Goal: Ask a question

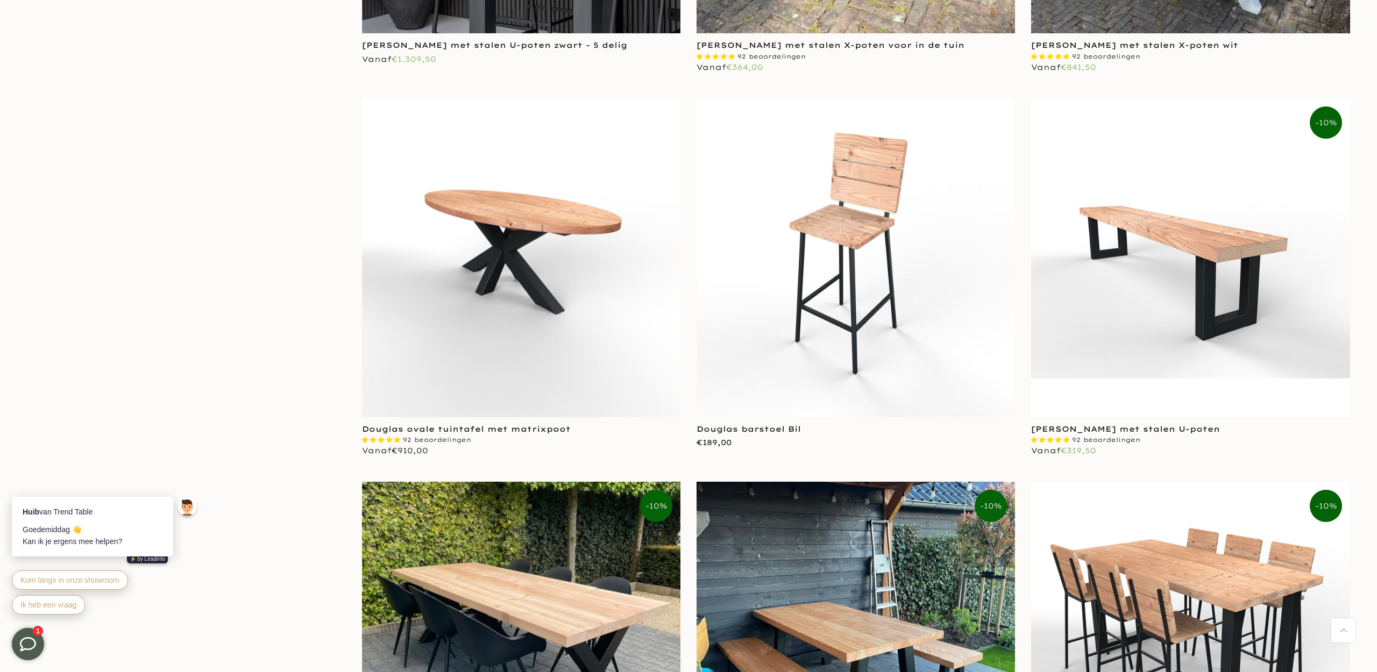
scroll to position [2889, 0]
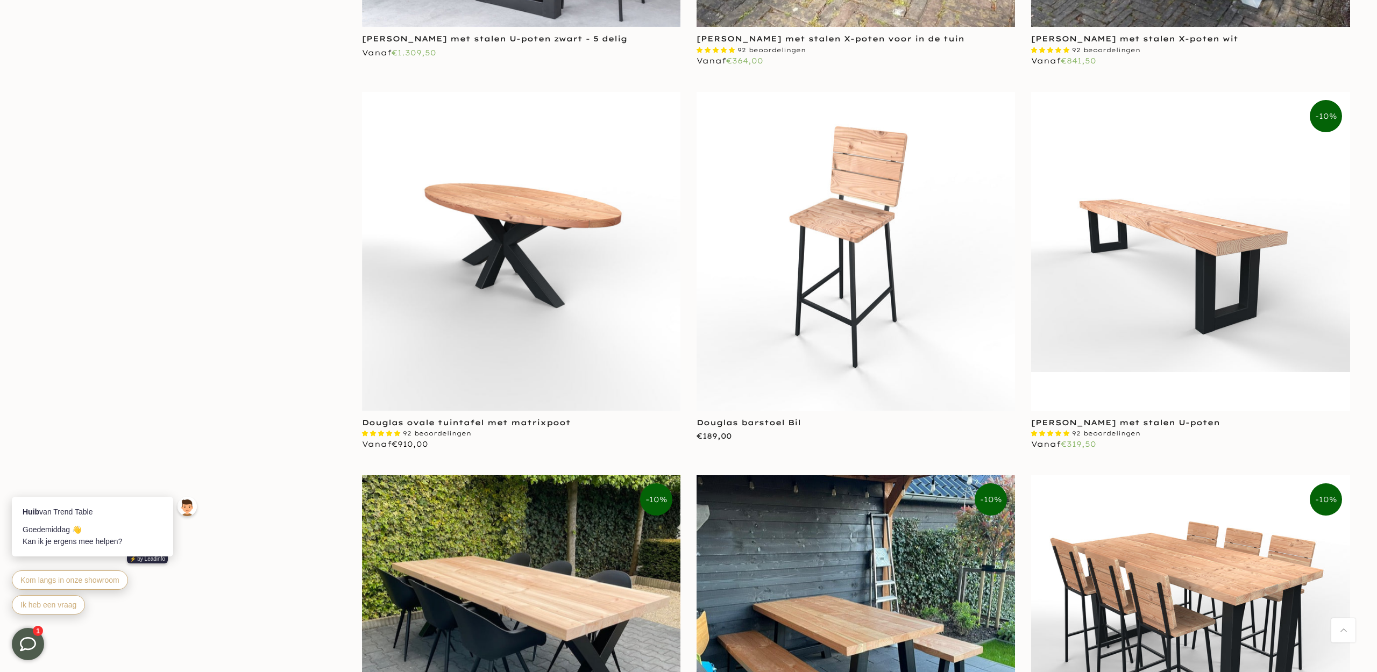
click at [533, 230] on img at bounding box center [521, 251] width 318 height 318
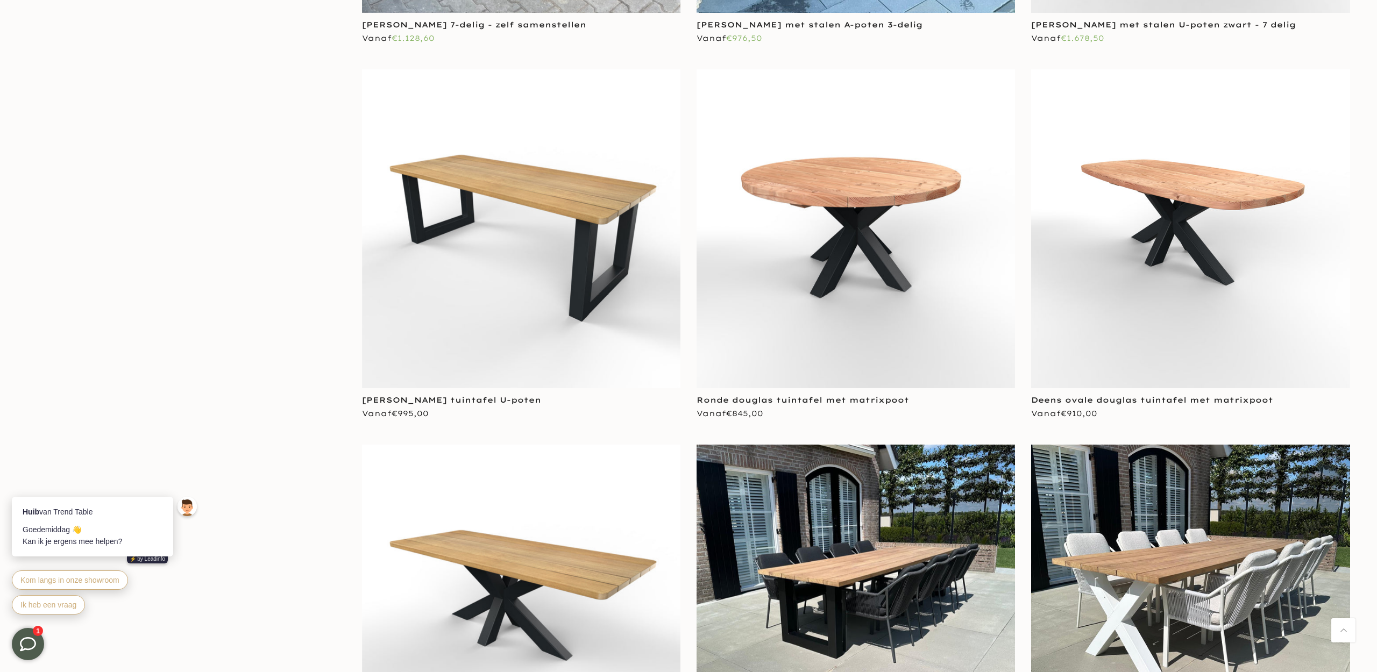
scroll to position [3673, 0]
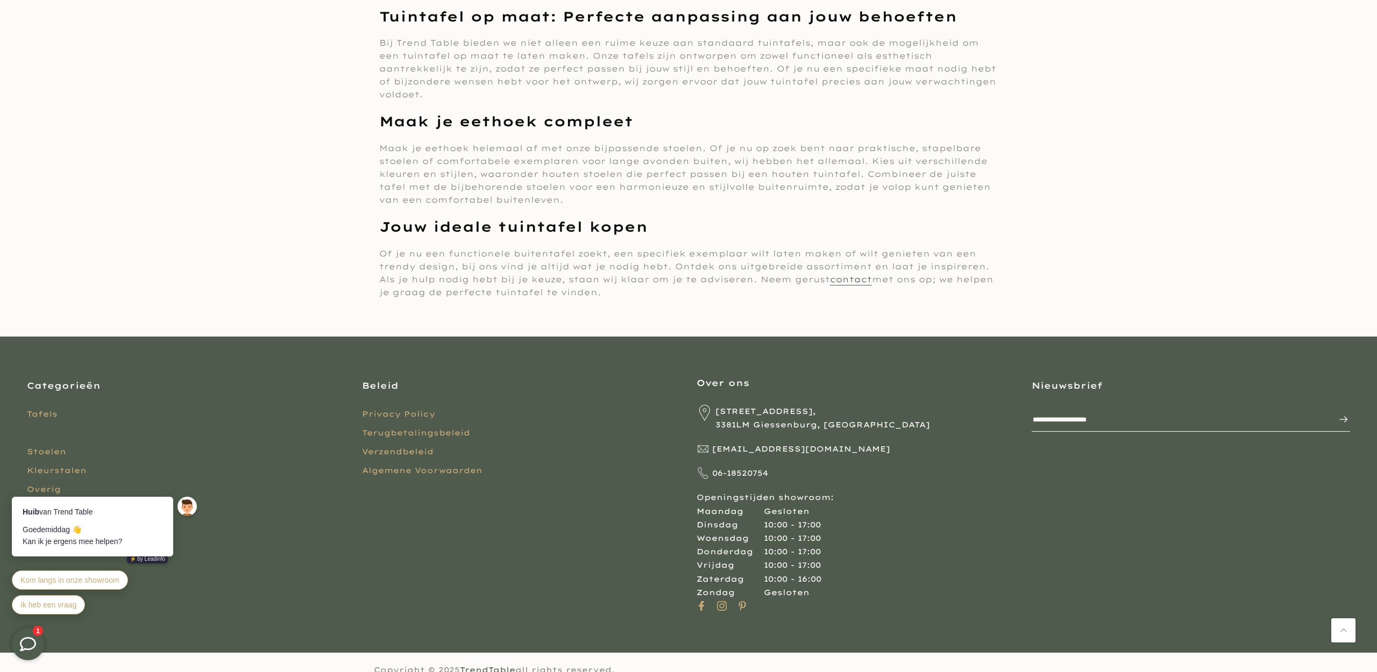
scroll to position [8292, 0]
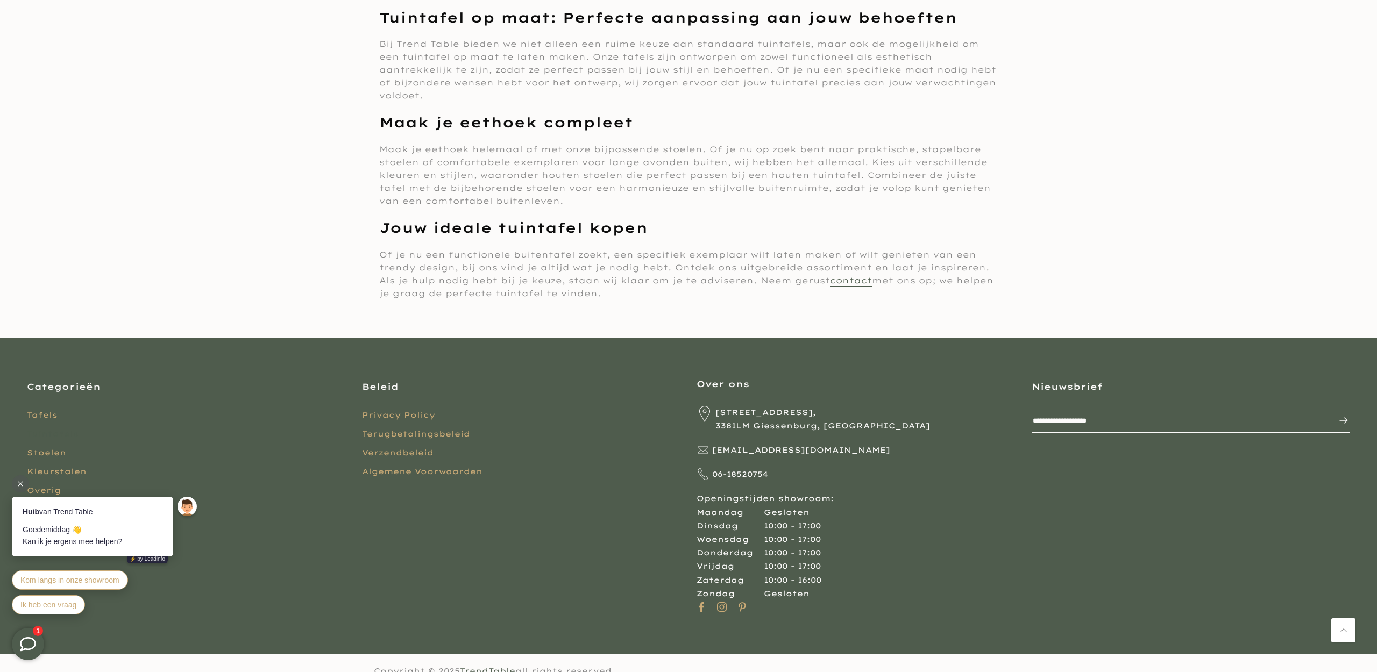
click at [128, 529] on div "Goedemiddag 👋 Kan ik je ergens mee helpen?" at bounding box center [93, 536] width 140 height 24
click at [73, 607] on span "Ik heb een vraag" at bounding box center [48, 605] width 56 height 9
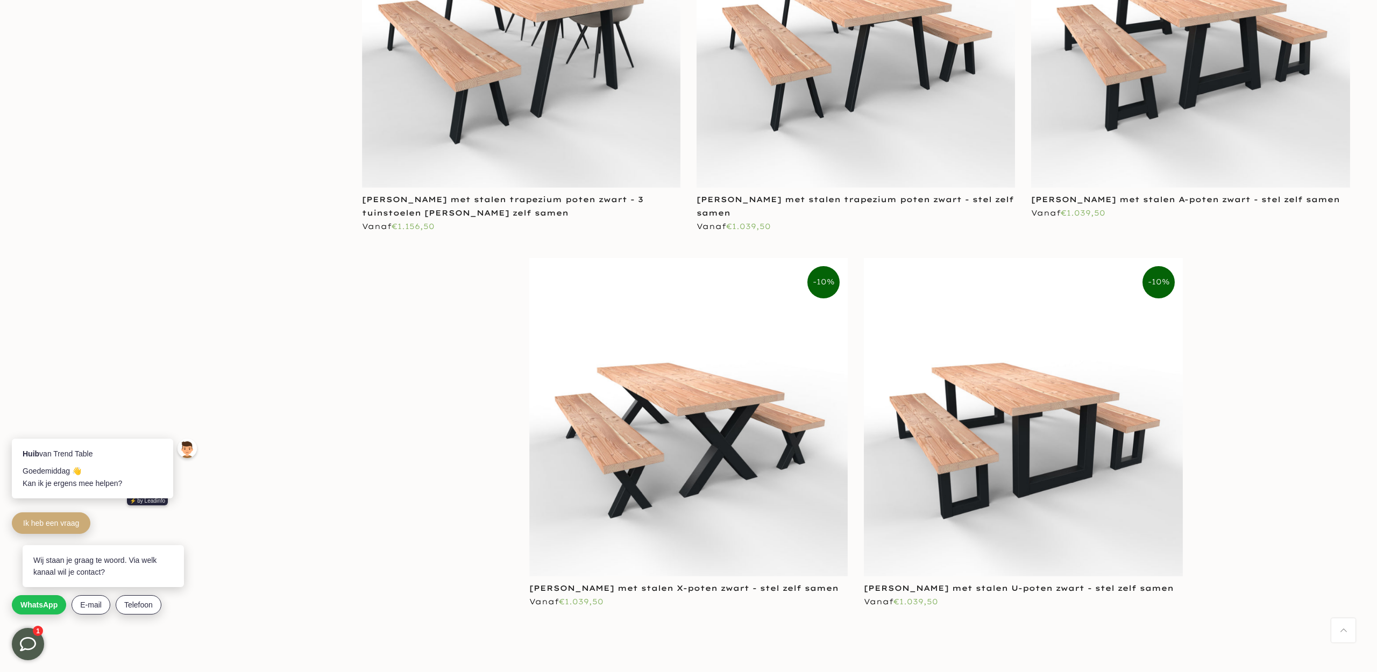
scroll to position [7289, 0]
click at [90, 603] on span "E-mail" at bounding box center [91, 605] width 22 height 9
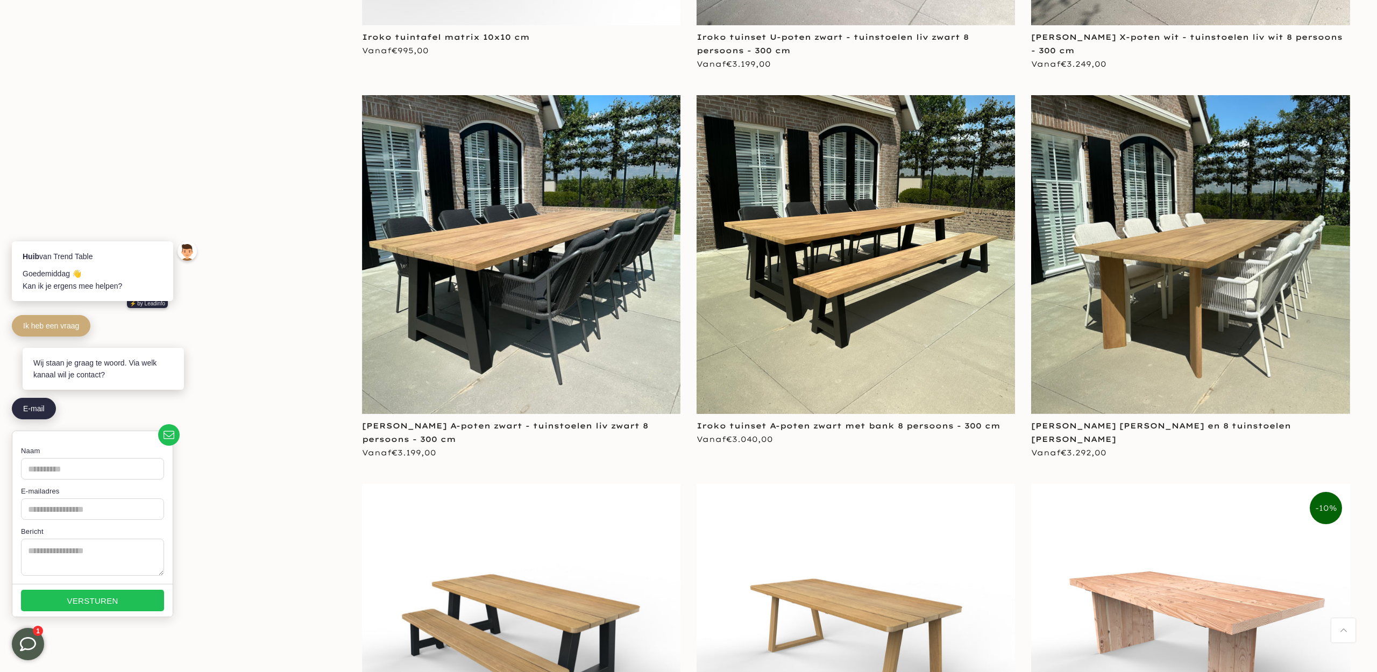
scroll to position [3939, 0]
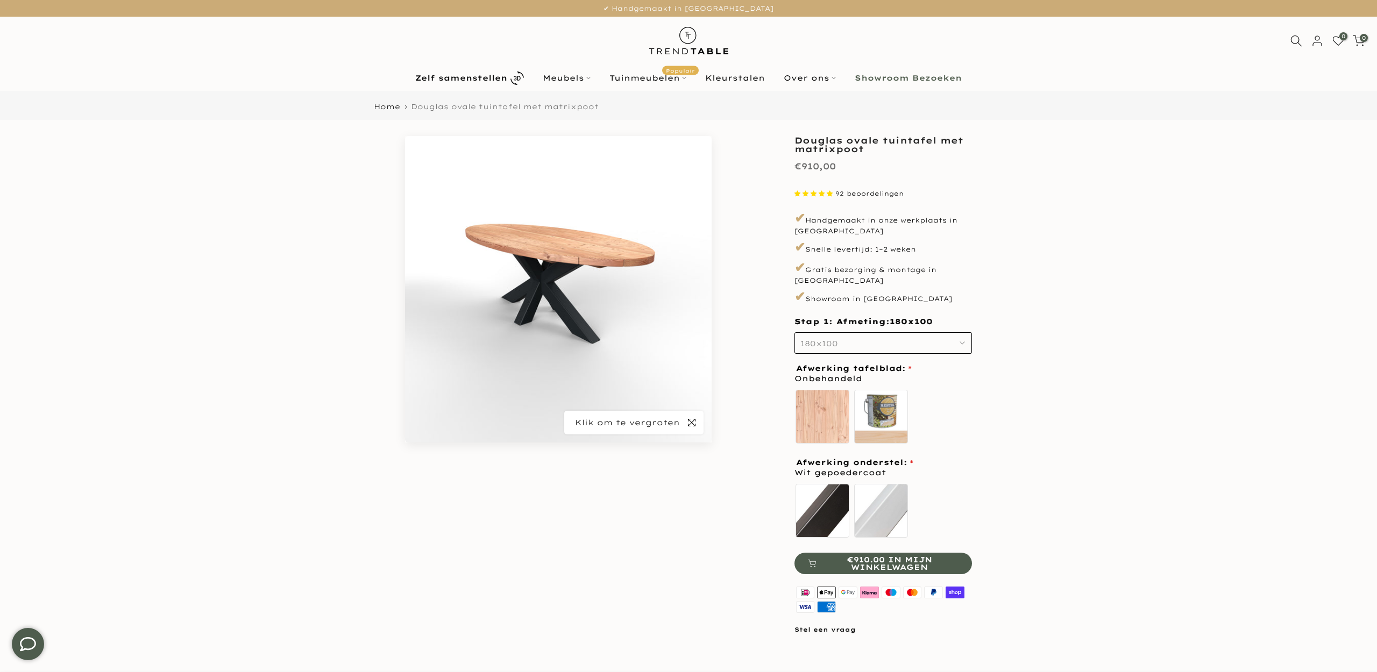
click at [690, 423] on icon "button" at bounding box center [692, 422] width 8 height 9
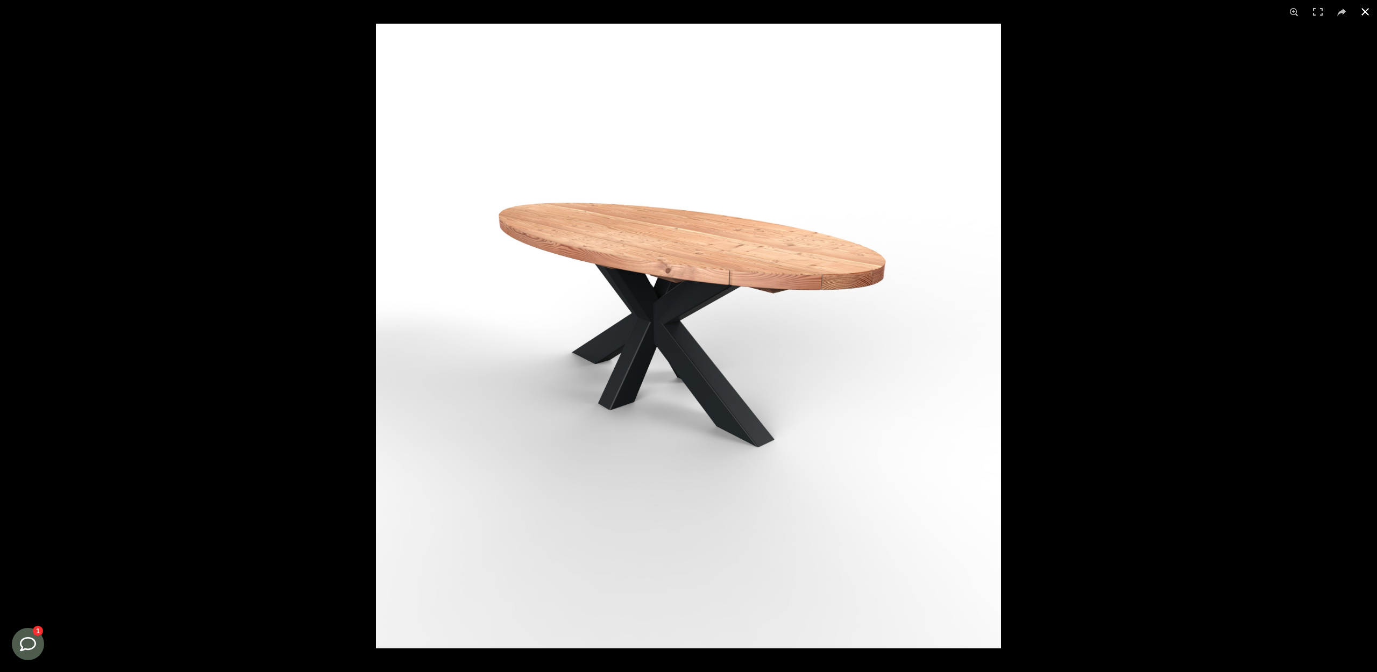
click at [1365, 9] on button at bounding box center [1365, 12] width 24 height 24
